Goal: Transaction & Acquisition: Purchase product/service

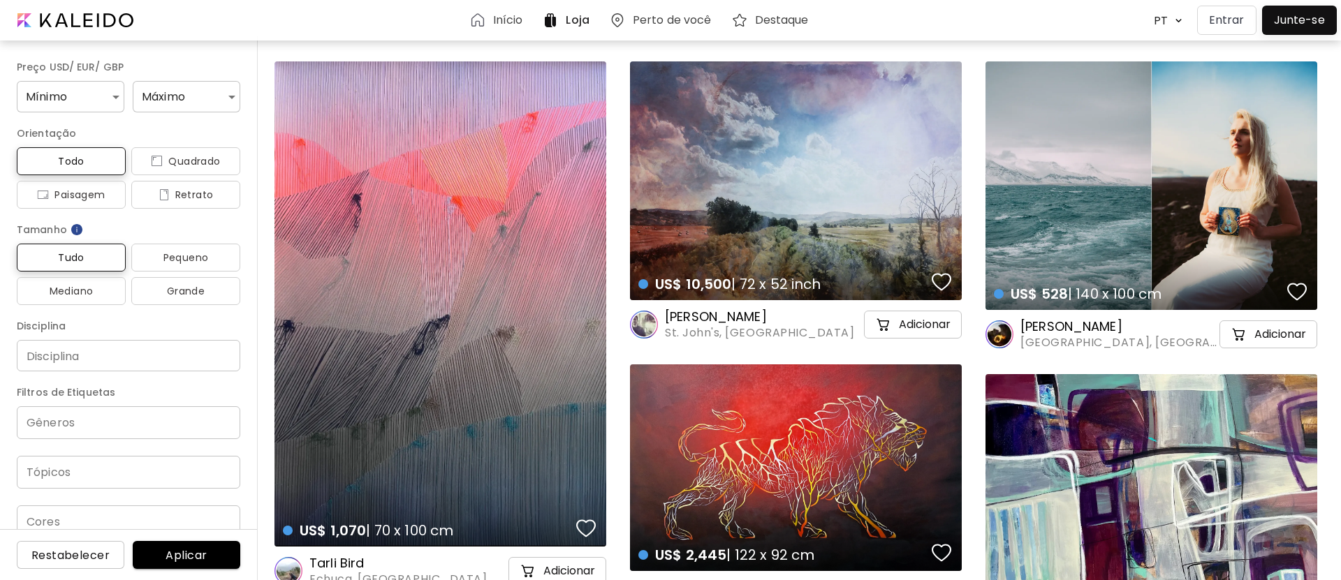
click at [408, 142] on div "US$ 1,070 | 70 x 100 cm details" at bounding box center [440, 303] width 332 height 485
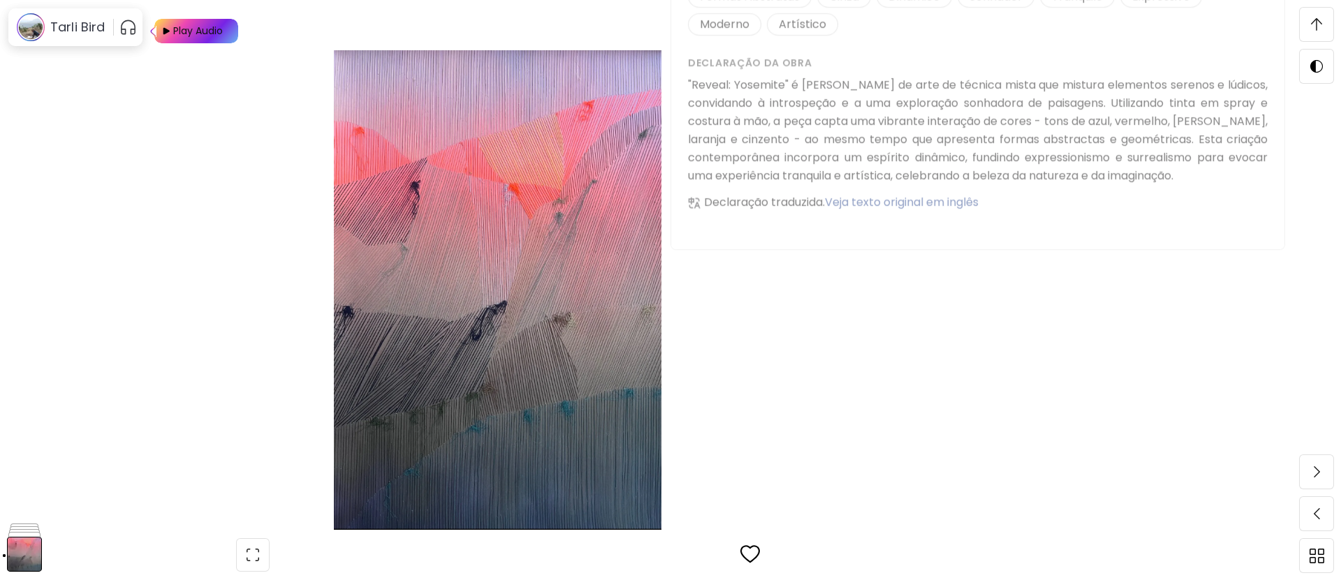
scroll to position [1676, 0]
